Goal: Information Seeking & Learning: Learn about a topic

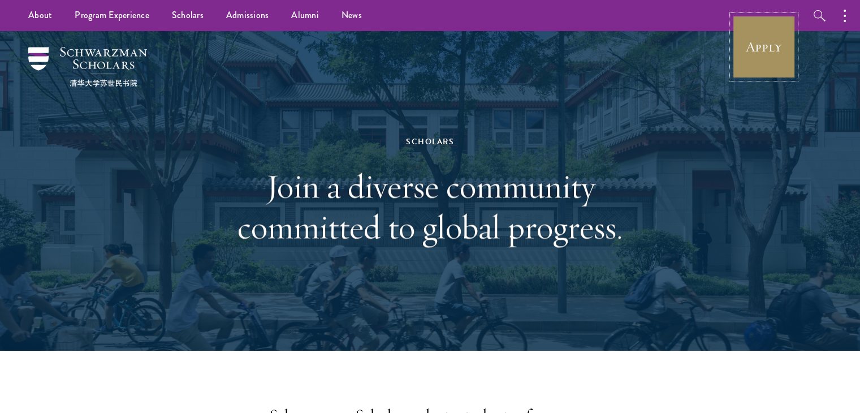
click at [785, 48] on link "Apply" at bounding box center [763, 46] width 63 height 63
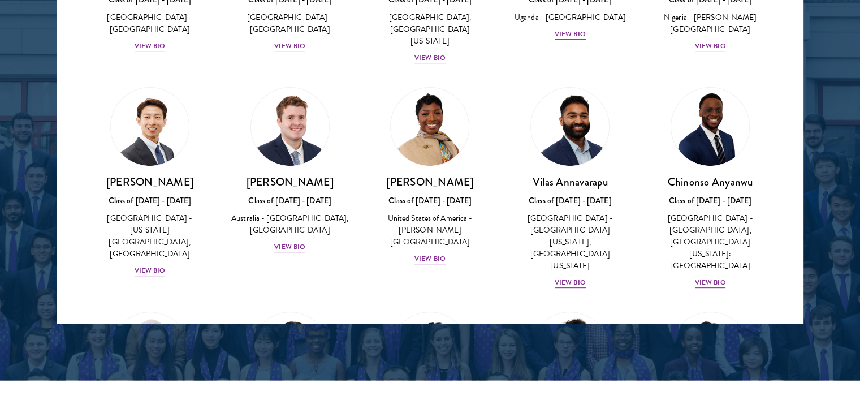
scroll to position [370, 0]
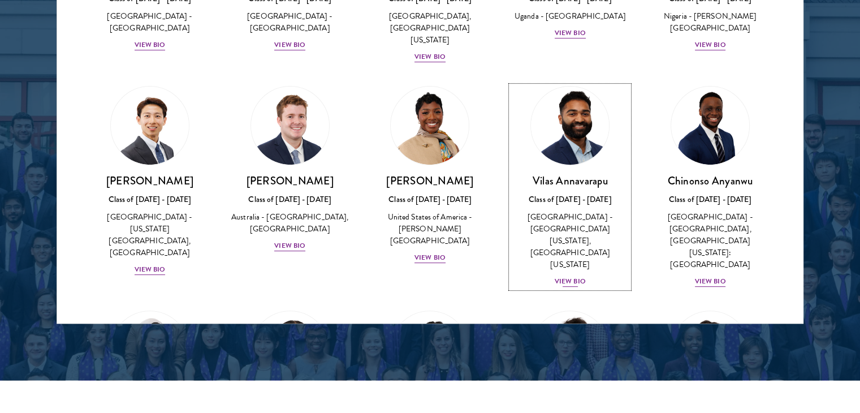
click at [585, 211] on div "[GEOGRAPHIC_DATA] - [GEOGRAPHIC_DATA][US_STATE], [GEOGRAPHIC_DATA][US_STATE]" at bounding box center [570, 240] width 118 height 59
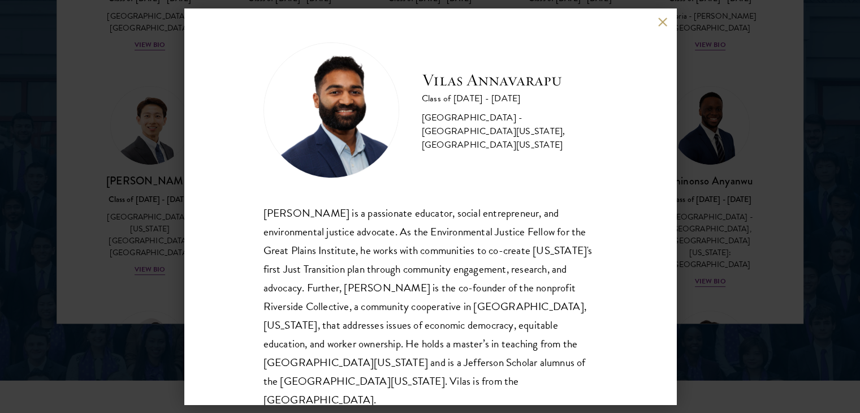
click at [275, 204] on div "Vilas Annavarapu is a passionate educator, social entrepreneur, and environment…" at bounding box center [431, 307] width 334 height 206
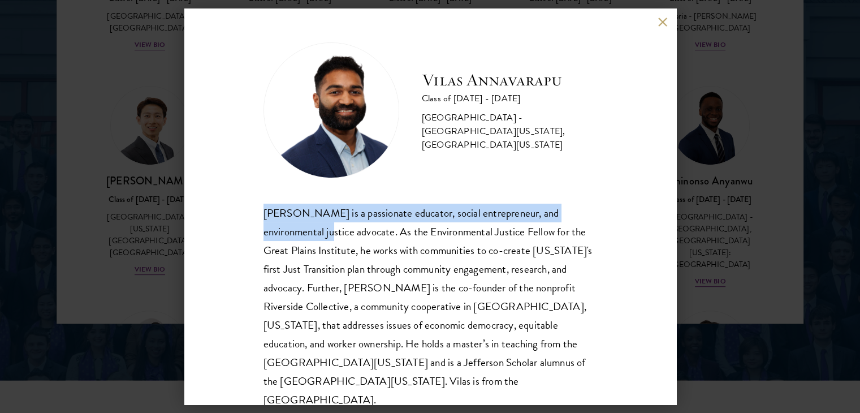
drag, startPoint x: 275, startPoint y: 204, endPoint x: 313, endPoint y: 231, distance: 46.9
click at [313, 231] on div "Vilas Annavarapu is a passionate educator, social entrepreneur, and environment…" at bounding box center [431, 307] width 334 height 206
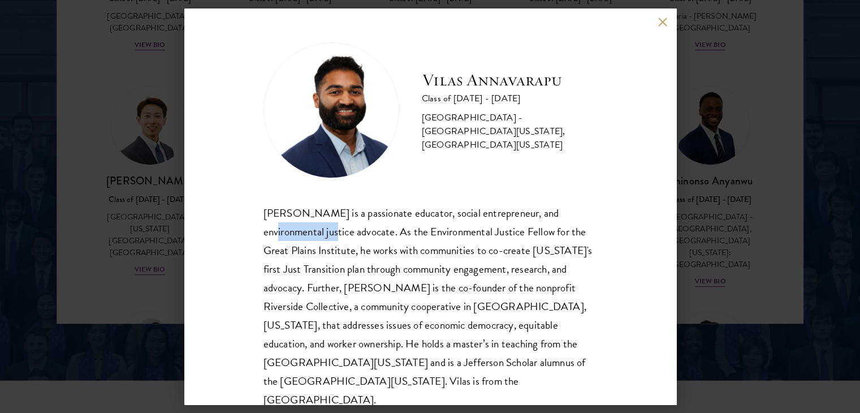
click at [313, 231] on div "Vilas Annavarapu is a passionate educator, social entrepreneur, and environment…" at bounding box center [431, 307] width 334 height 206
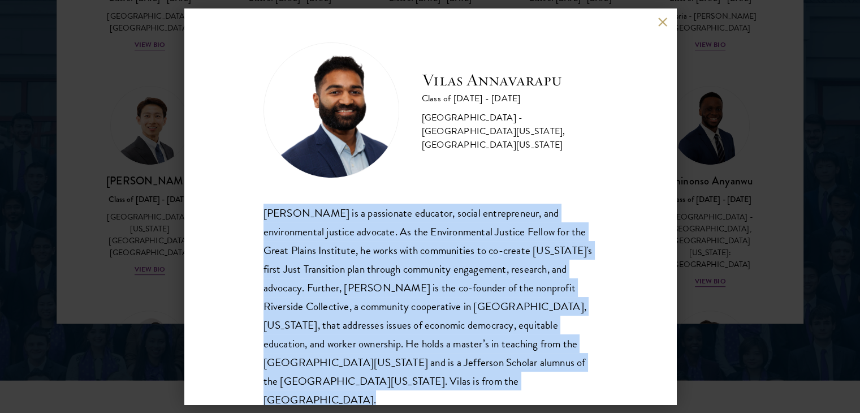
drag, startPoint x: 313, startPoint y: 231, endPoint x: 355, endPoint y: 253, distance: 47.3
click at [355, 253] on div "Vilas Annavarapu is a passionate educator, social entrepreneur, and environment…" at bounding box center [431, 307] width 334 height 206
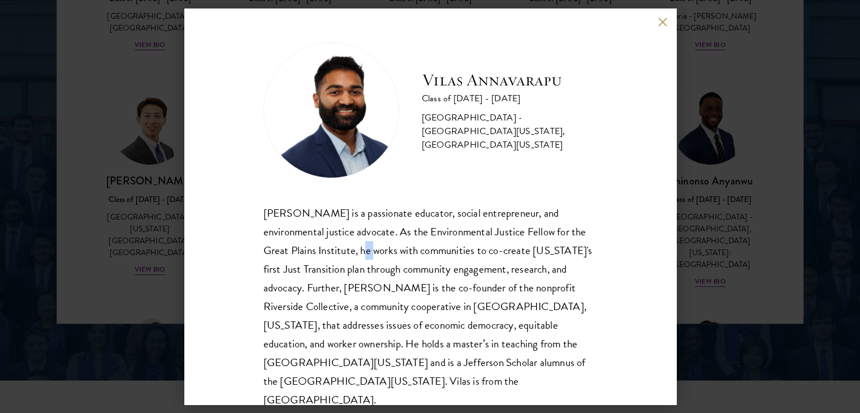
click at [355, 253] on div "Vilas Annavarapu is a passionate educator, social entrepreneur, and environment…" at bounding box center [431, 307] width 334 height 206
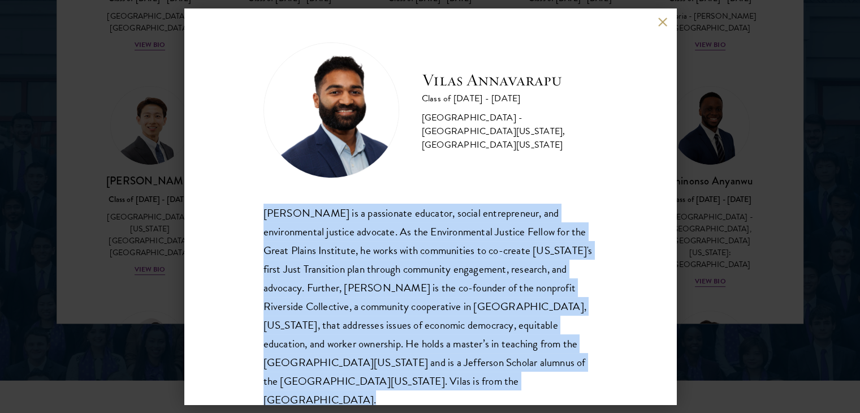
drag, startPoint x: 355, startPoint y: 253, endPoint x: 387, endPoint y: 238, distance: 35.9
click at [387, 238] on div "Vilas Annavarapu is a passionate educator, social entrepreneur, and environment…" at bounding box center [431, 307] width 334 height 206
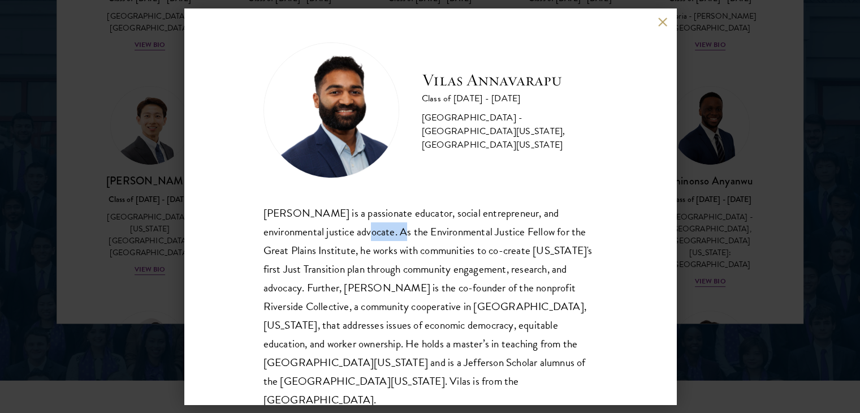
click at [387, 238] on div "Vilas Annavarapu is a passionate educator, social entrepreneur, and environment…" at bounding box center [431, 307] width 334 height 206
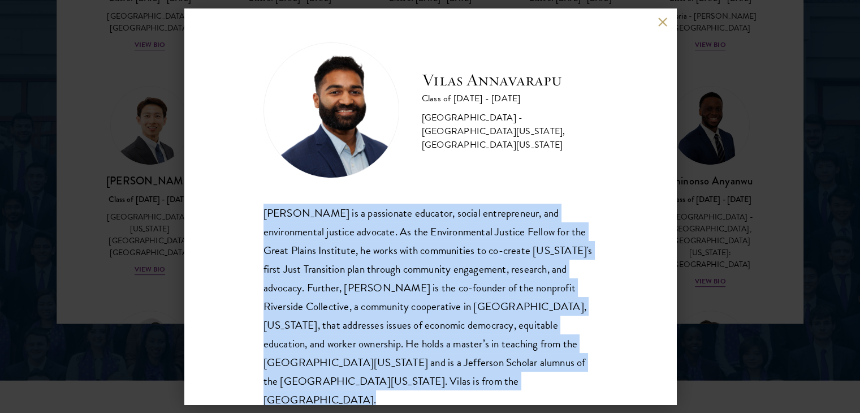
click at [387, 238] on div "Vilas Annavarapu is a passionate educator, social entrepreneur, and environment…" at bounding box center [431, 307] width 334 height 206
drag, startPoint x: 387, startPoint y: 238, endPoint x: 378, endPoint y: 313, distance: 75.8
click at [378, 313] on div "Vilas Annavarapu is a passionate educator, social entrepreneur, and environment…" at bounding box center [431, 307] width 334 height 206
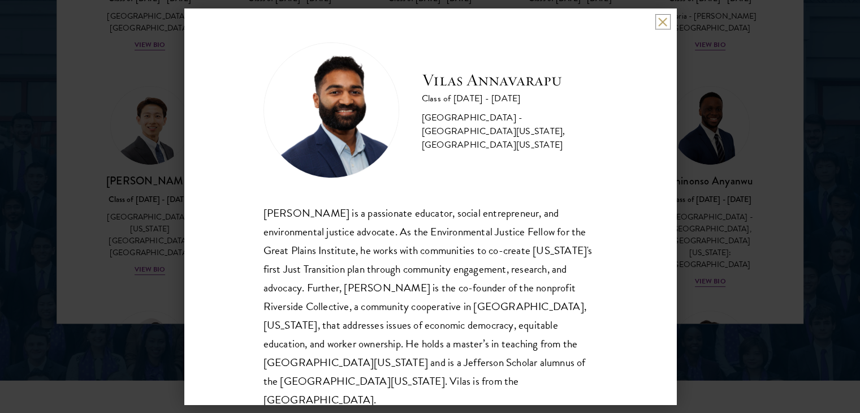
click at [664, 24] on button at bounding box center [663, 22] width 10 height 10
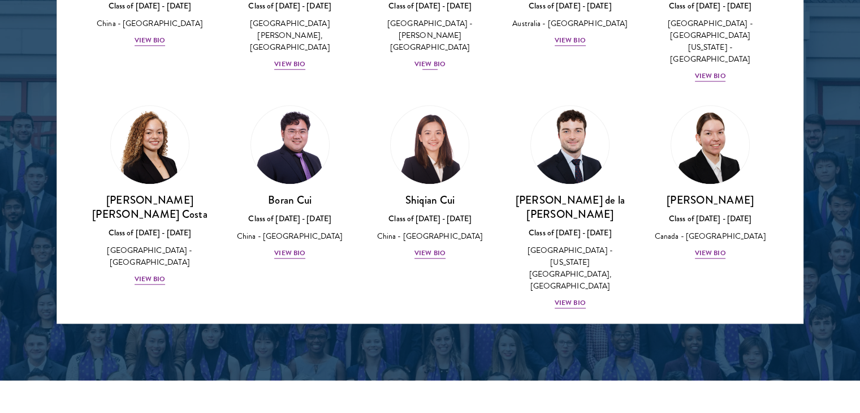
scroll to position [1192, 0]
click at [426, 192] on div "Shiqian Cui Class of 2025 - 2026 China - Tufts University View Bio" at bounding box center [431, 225] width 118 height 67
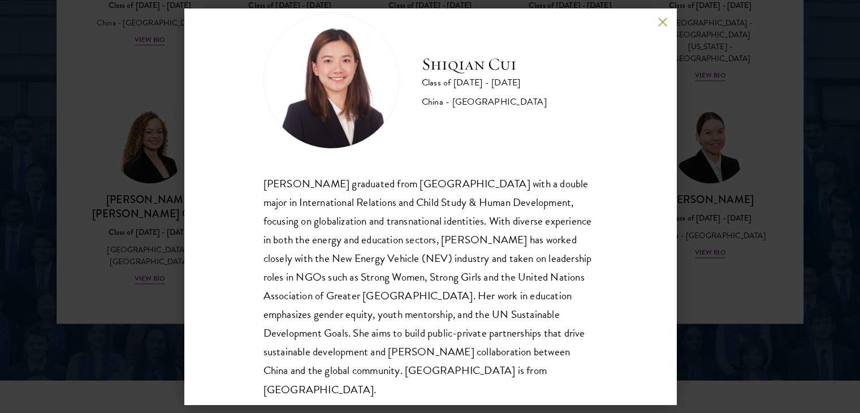
scroll to position [38, 0]
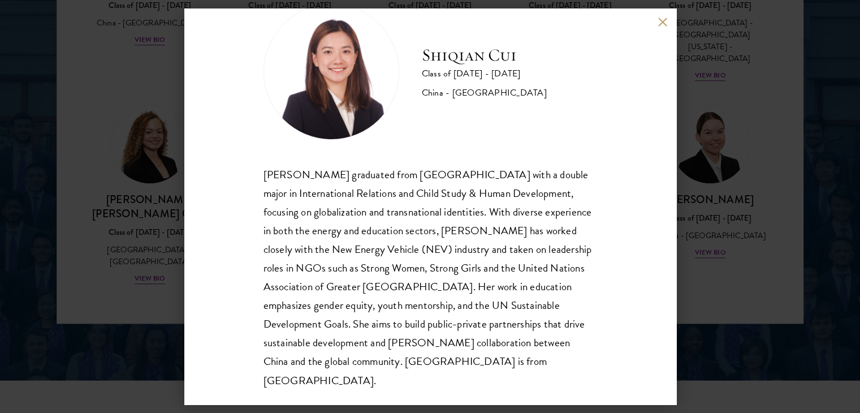
click at [660, 23] on button at bounding box center [663, 22] width 10 height 10
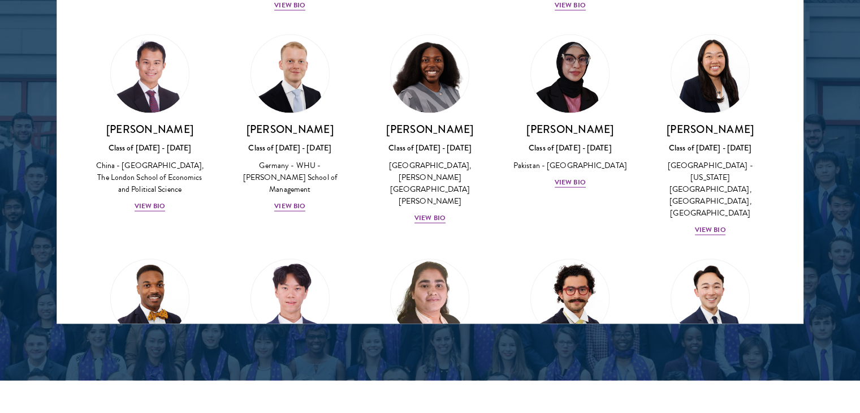
scroll to position [2155, 0]
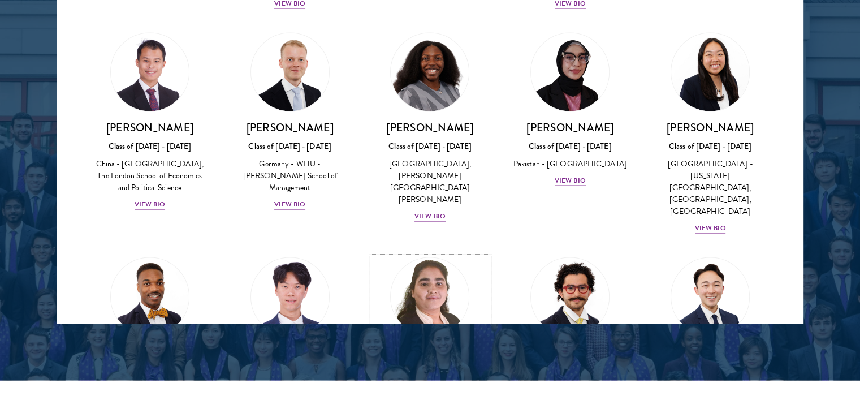
click at [428, 364] on div "Class of [DATE] - [DATE]" at bounding box center [431, 370] width 118 height 12
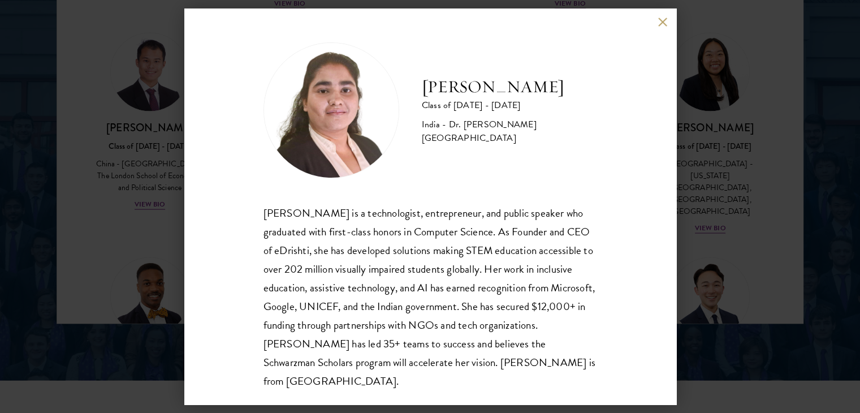
scroll to position [1, 0]
click at [664, 24] on button at bounding box center [663, 22] width 10 height 10
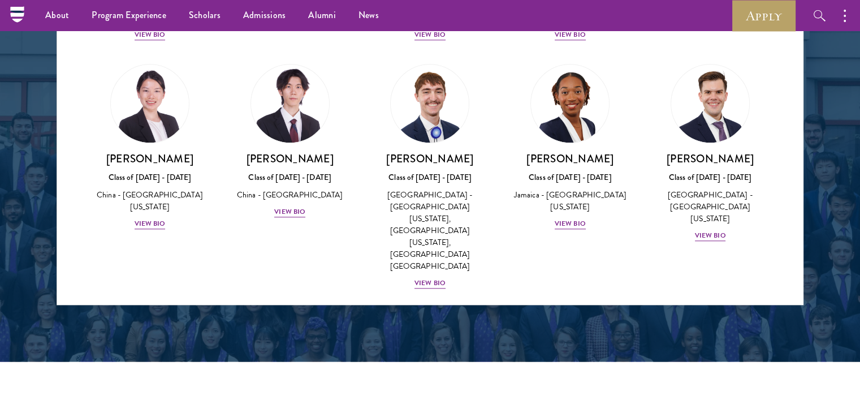
scroll to position [1533, 0]
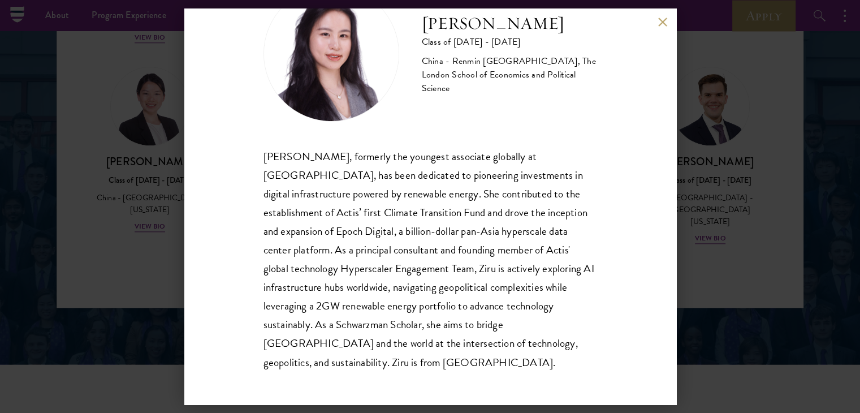
scroll to position [57, 0]
click at [663, 23] on button at bounding box center [663, 22] width 10 height 10
